Goal: Task Accomplishment & Management: Manage account settings

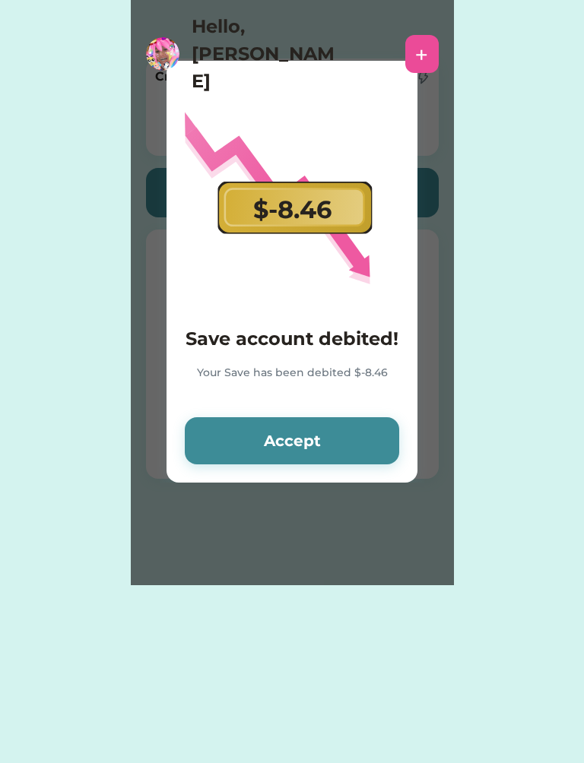
click at [373, 439] on button "Accept" at bounding box center [292, 440] width 214 height 47
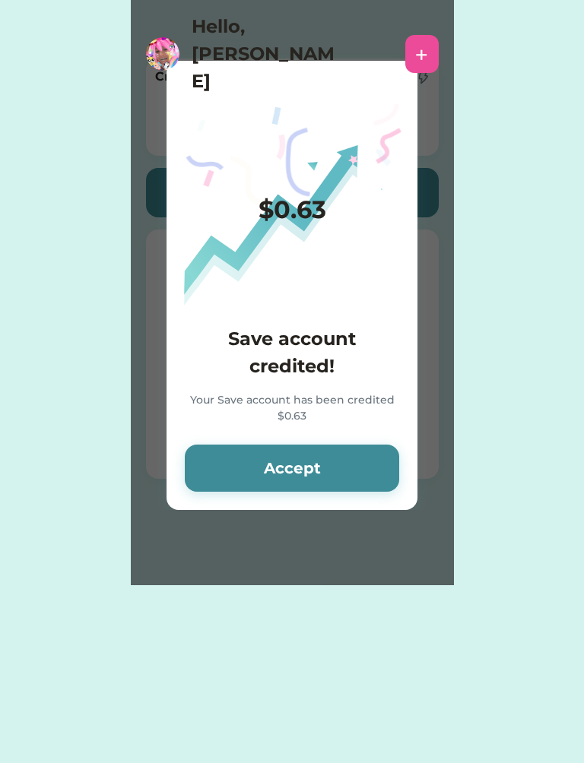
click at [321, 462] on button "Accept" at bounding box center [292, 468] width 214 height 47
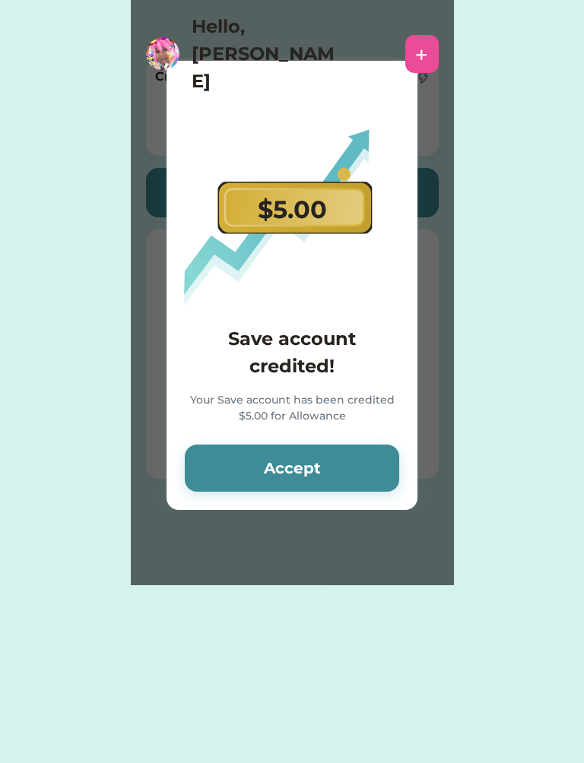
click at [339, 464] on button "Accept" at bounding box center [292, 468] width 214 height 47
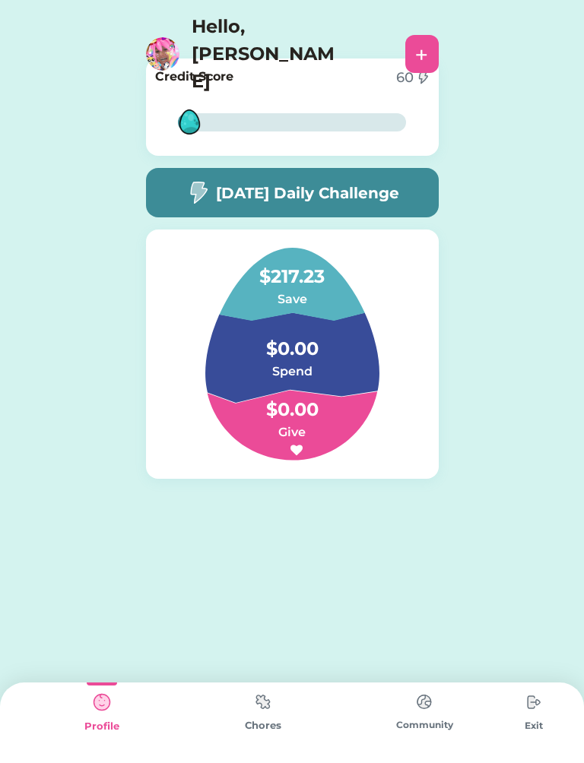
click at [537, 693] on img at bounding box center [533, 702] width 30 height 30
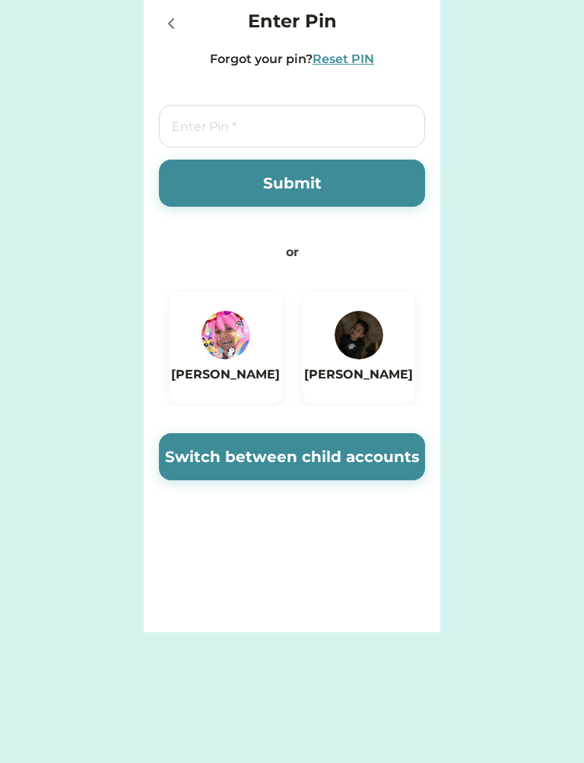
click at [409, 352] on div "Luke" at bounding box center [359, 347] width 114 height 114
click at [355, 358] on img at bounding box center [359, 335] width 49 height 49
click at [345, 382] on h6 "Luke" at bounding box center [358, 375] width 109 height 18
click at [217, 463] on button "Switch between child accounts" at bounding box center [292, 456] width 266 height 47
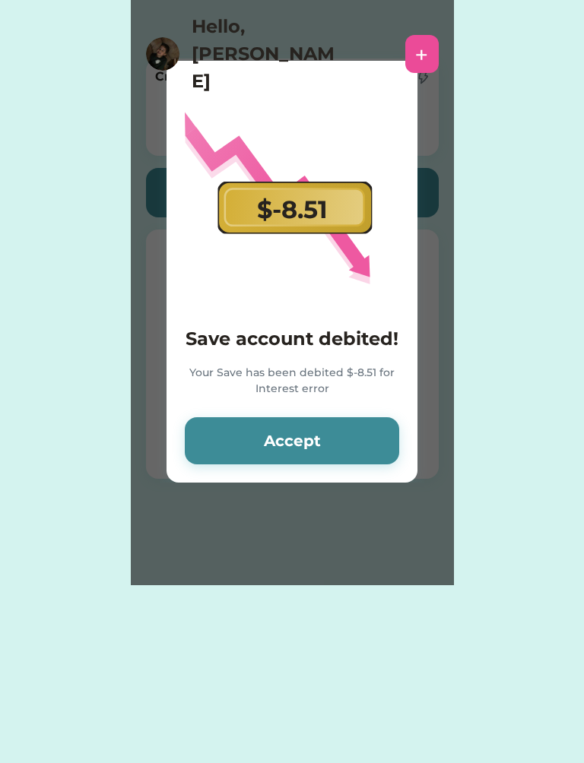
click at [362, 440] on button "Accept" at bounding box center [292, 440] width 214 height 47
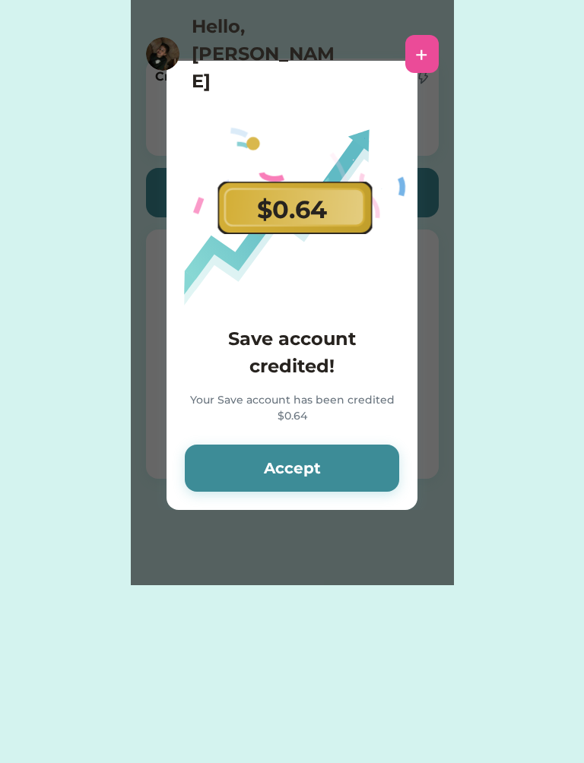
click at [368, 456] on button "Accept" at bounding box center [292, 468] width 214 height 47
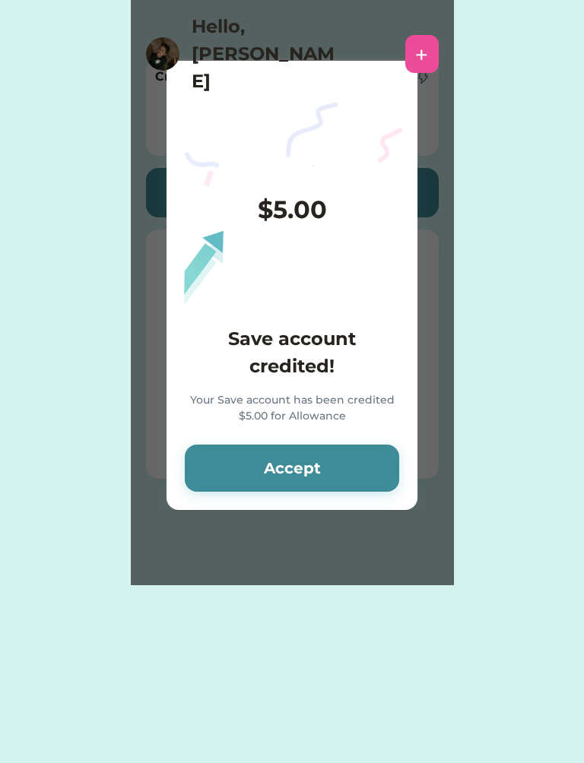
click at [365, 451] on button "Accept" at bounding box center [292, 468] width 214 height 47
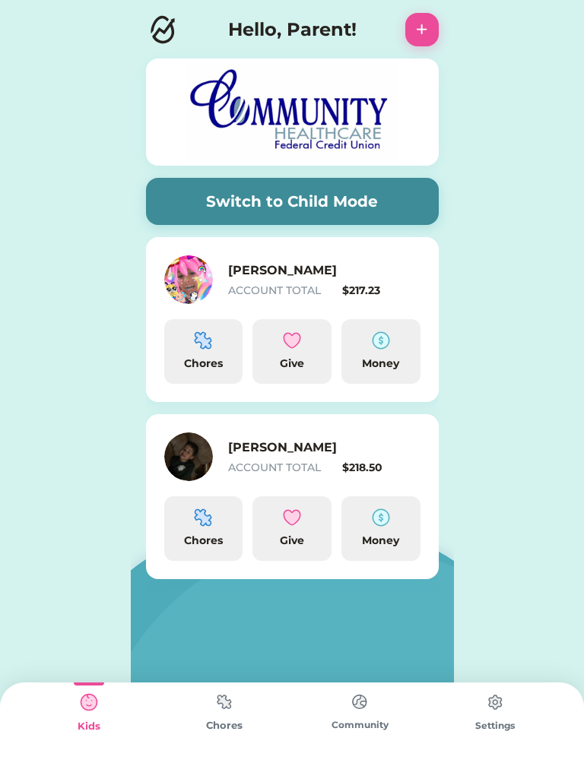
click at [175, 458] on img at bounding box center [188, 457] width 49 height 49
